Goal: Task Accomplishment & Management: Use online tool/utility

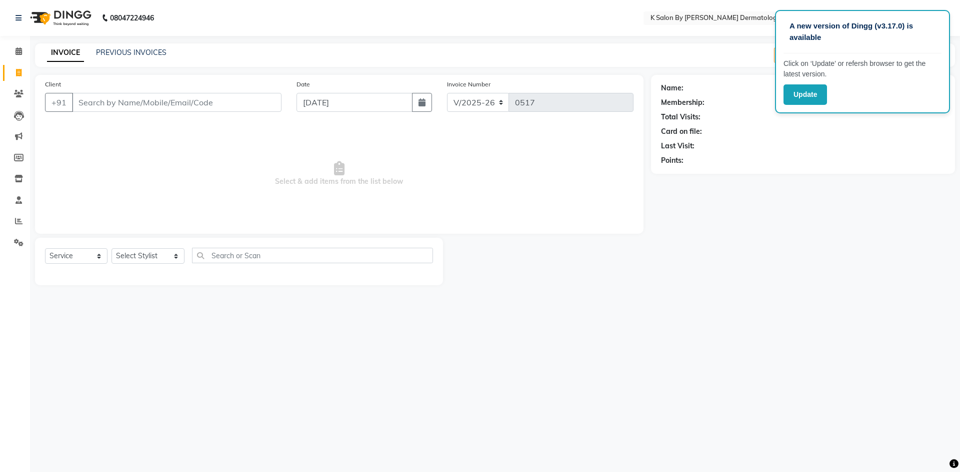
select select "6798"
select select "service"
click at [813, 113] on div "A new version of Dingg (v3.17.0) is available Click on ‘Update’ or refersh brow…" at bounding box center [862, 61] width 175 height 103
click at [889, 127] on div "Card on file:" at bounding box center [803, 131] width 284 height 10
click at [801, 101] on button "Update" at bounding box center [804, 94] width 43 height 20
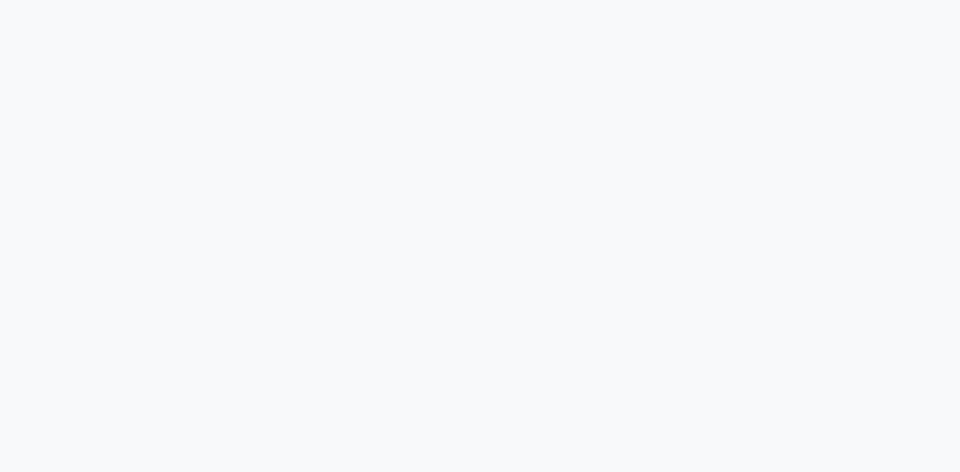
select select "service"
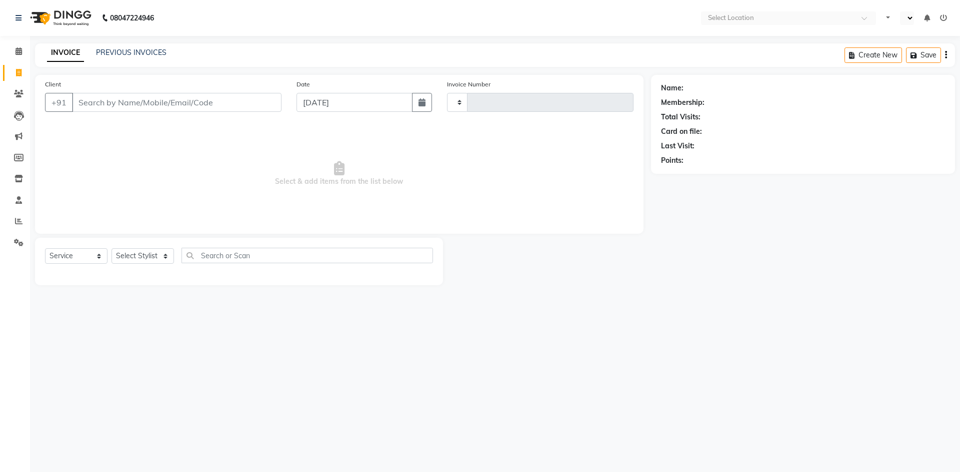
type input "0517"
select select "en"
select select "6798"
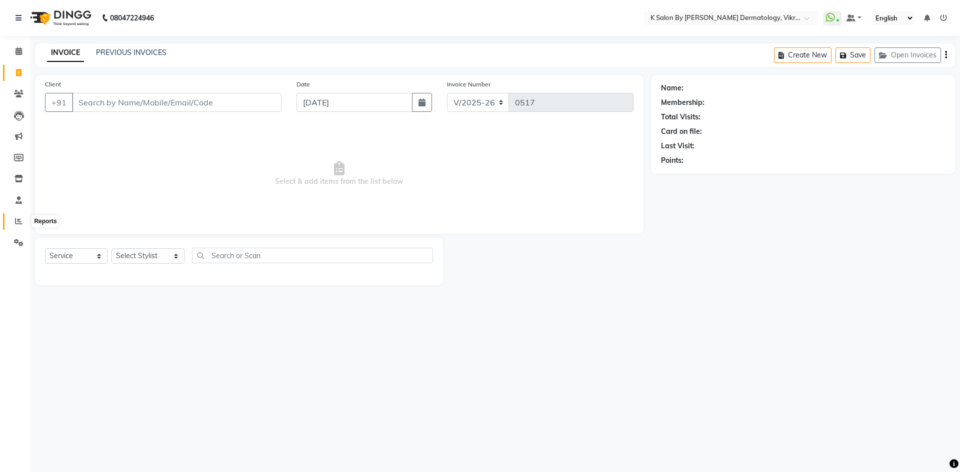
click at [12, 218] on span at bounding box center [18, 221] width 17 height 11
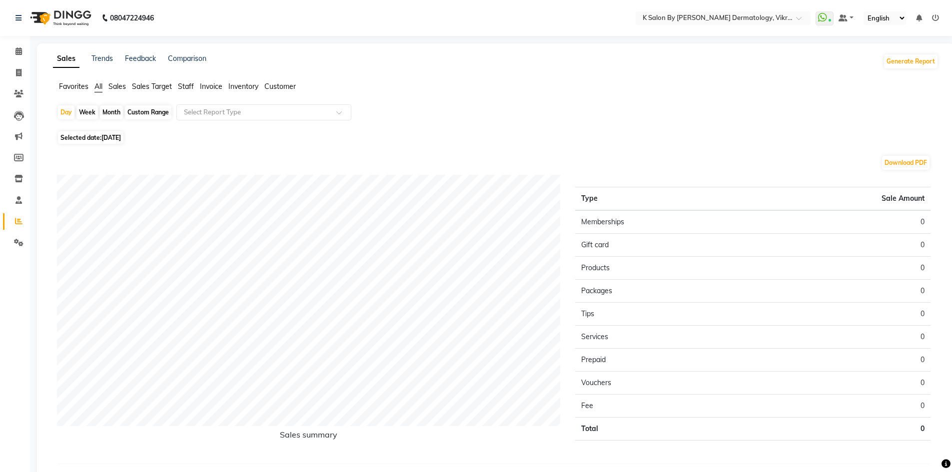
click at [112, 113] on div "Month" at bounding box center [111, 112] width 23 height 14
select select "9"
select select "2025"
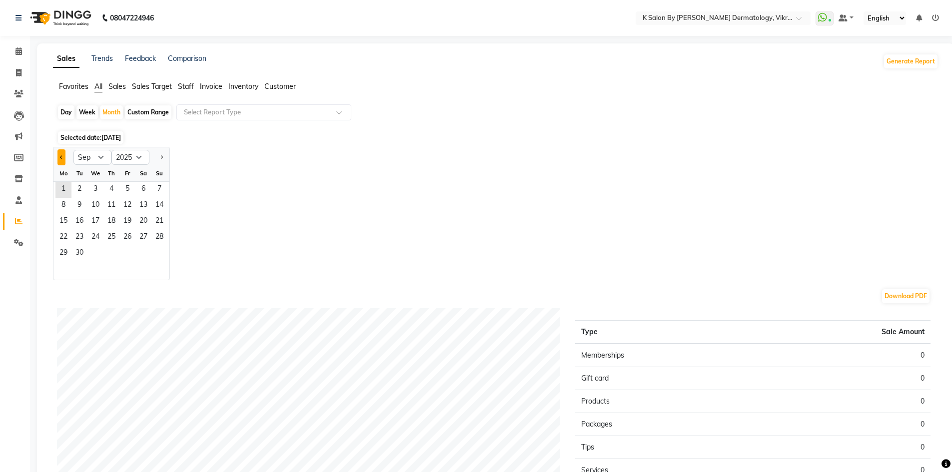
click at [60, 158] on span "Previous month" at bounding box center [61, 156] width 3 height 3
select select "8"
click at [128, 186] on span "1" at bounding box center [127, 190] width 16 height 16
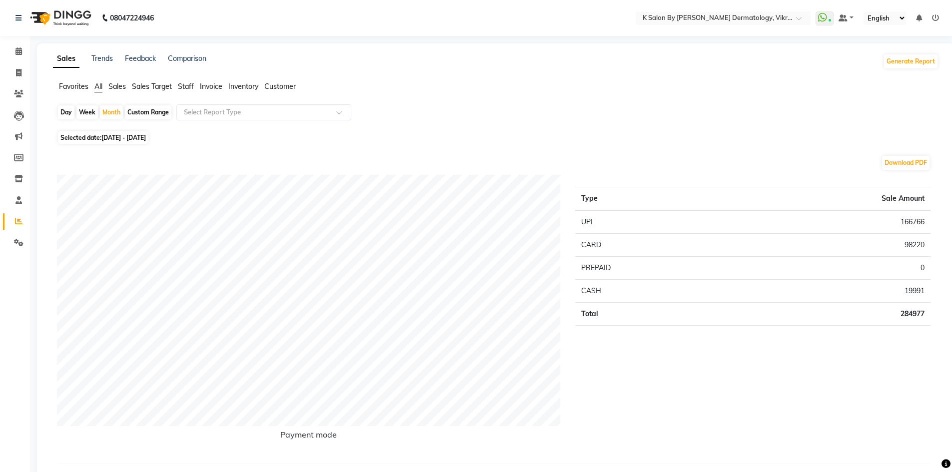
click at [192, 84] on span "Staff" at bounding box center [186, 86] width 16 height 9
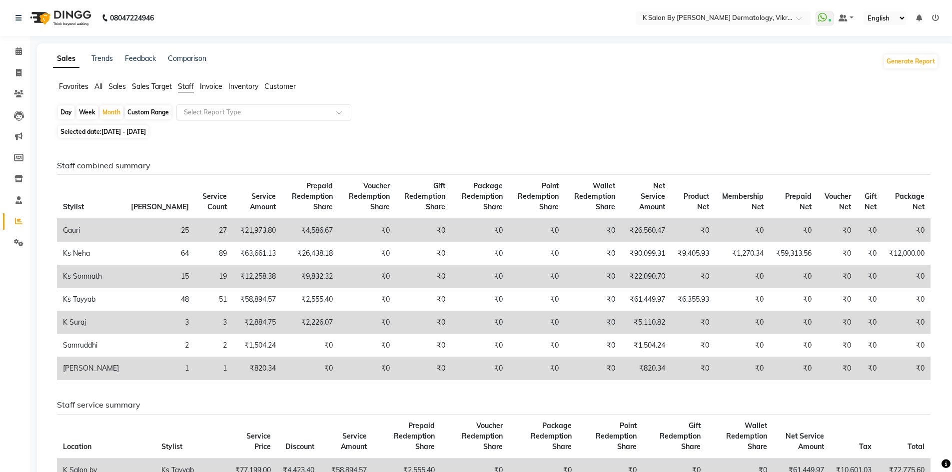
click at [338, 113] on span at bounding box center [342, 115] width 12 height 10
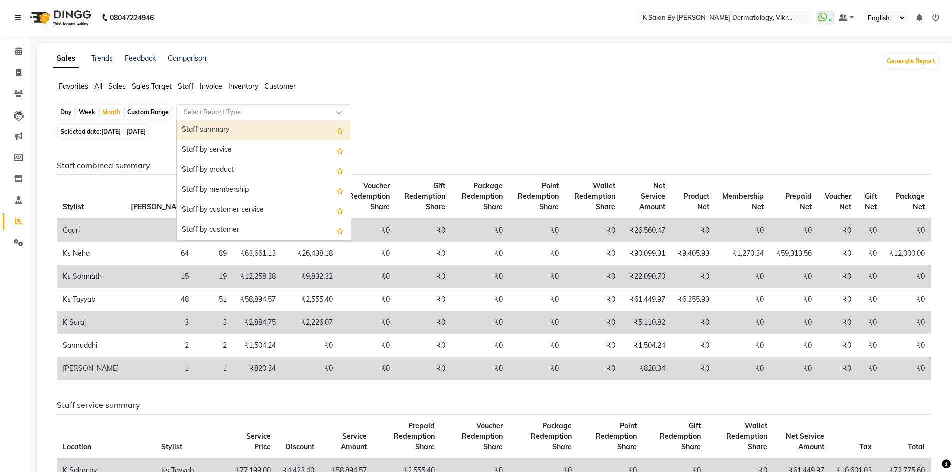
click at [276, 138] on div "Staff summary" at bounding box center [264, 130] width 174 height 20
select select "full_report"
select select "csv"
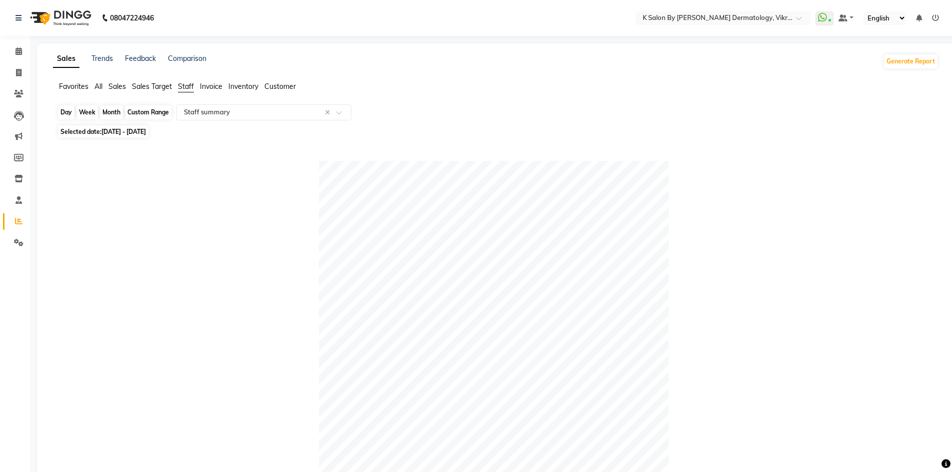
click at [113, 108] on div "Month" at bounding box center [111, 112] width 23 height 14
select select "8"
select select "2025"
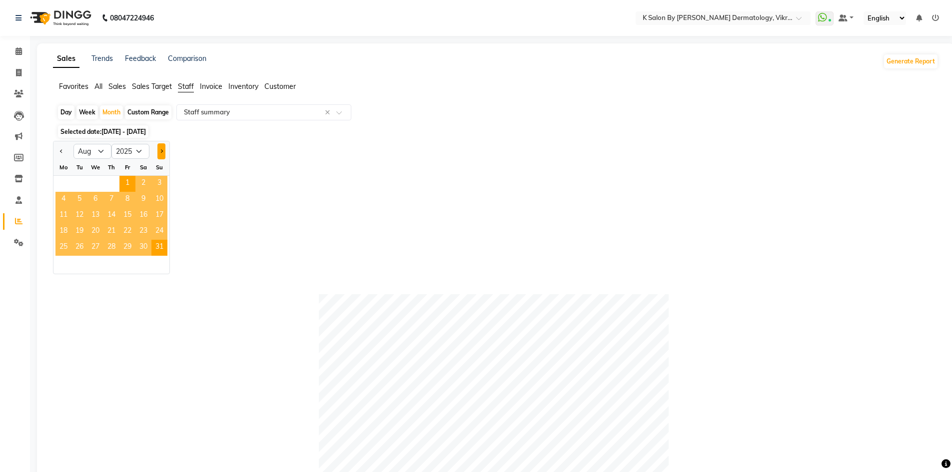
click at [163, 150] on button "Next month" at bounding box center [161, 151] width 8 height 16
select select "9"
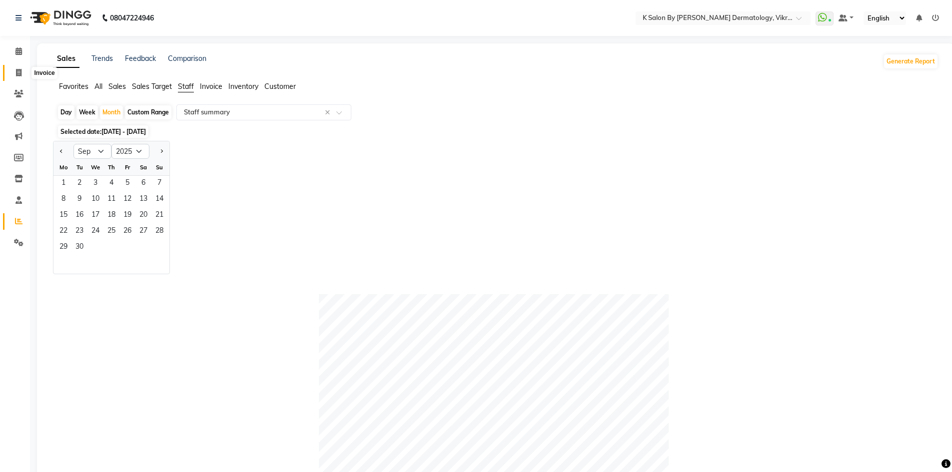
click at [14, 71] on span at bounding box center [18, 72] width 17 height 11
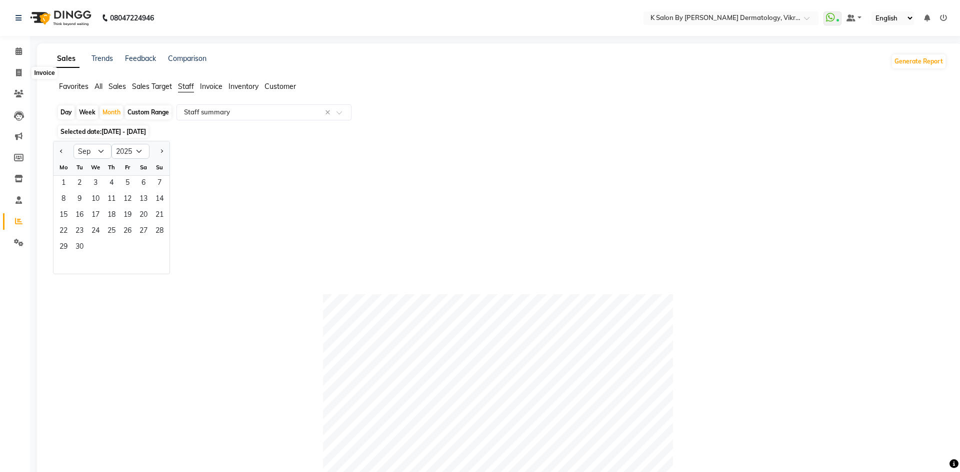
select select "service"
